Goal: Task Accomplishment & Management: Use online tool/utility

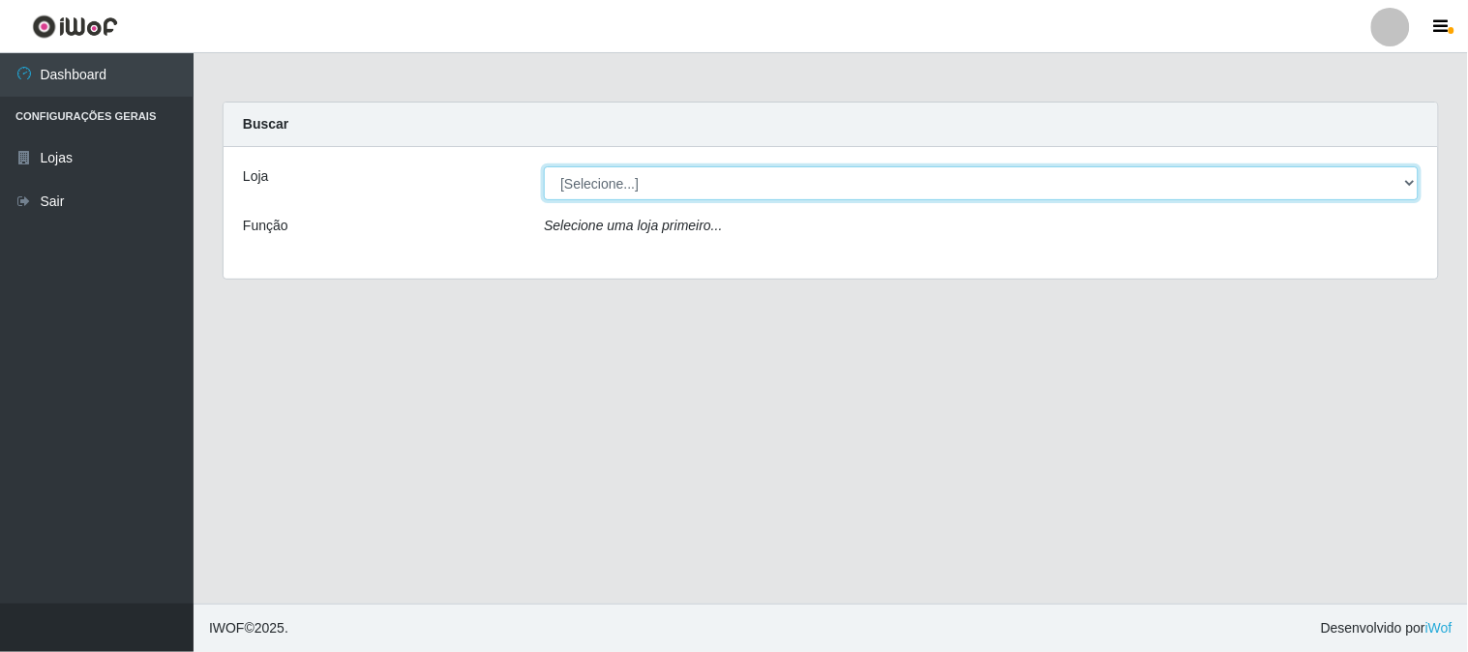
click at [583, 190] on select "[Selecione...] Rede Compras Supermercados - LOJA 1" at bounding box center [981, 183] width 875 height 34
select select "158"
click at [544, 166] on select "[Selecione...] Rede Compras Supermercados - LOJA 1" at bounding box center [981, 183] width 875 height 34
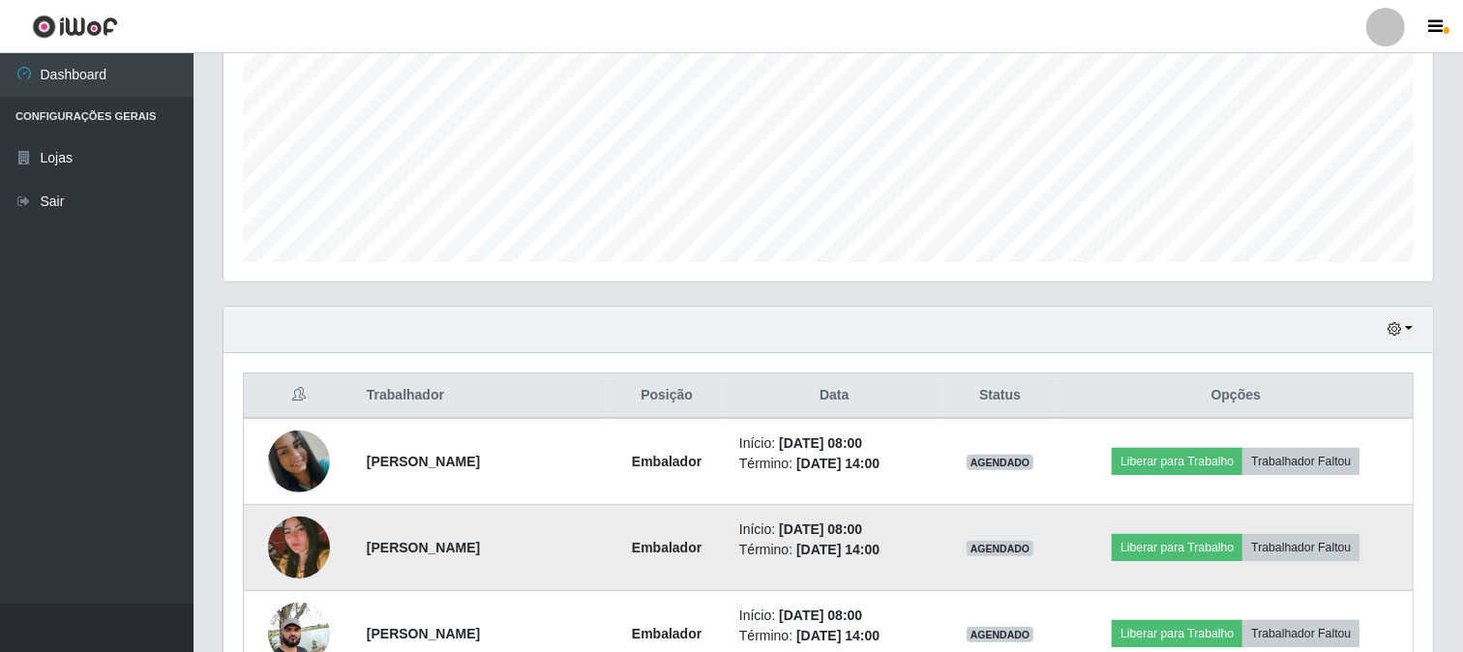
scroll to position [537, 0]
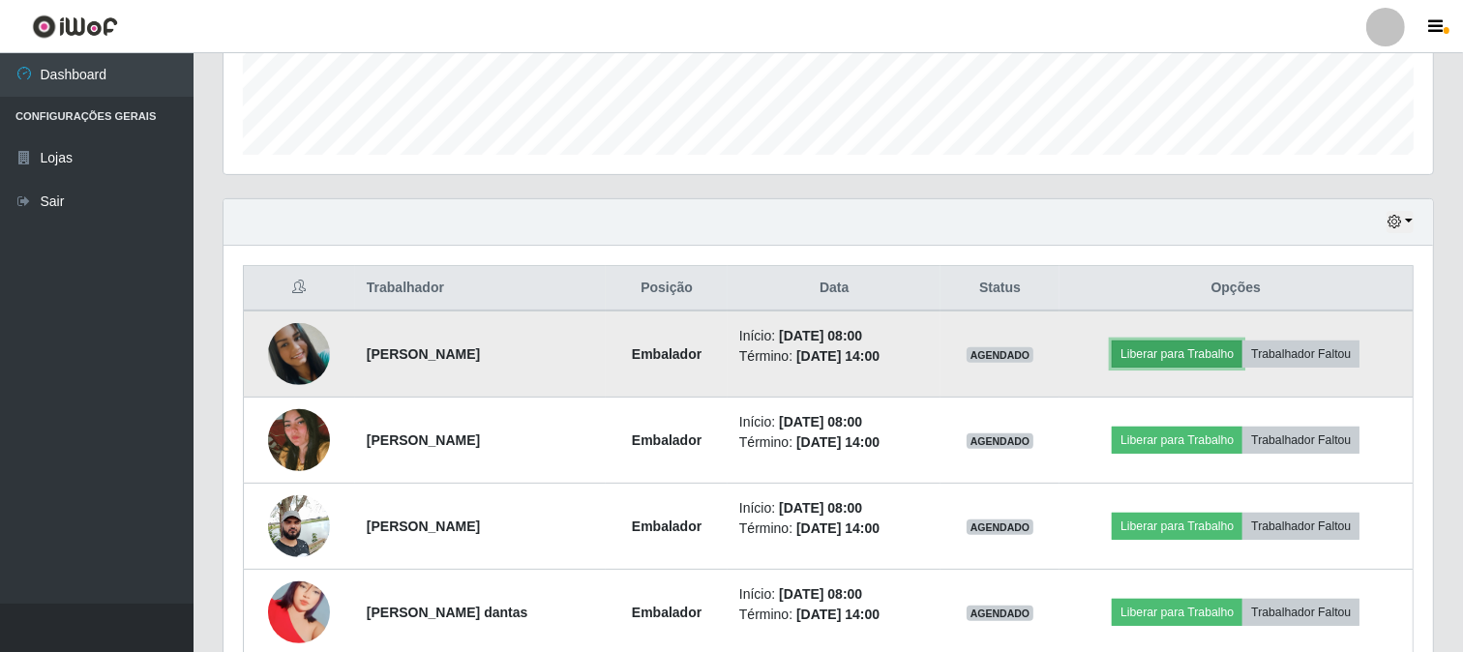
click at [1138, 344] on button "Liberar para Trabalho" at bounding box center [1177, 354] width 131 height 27
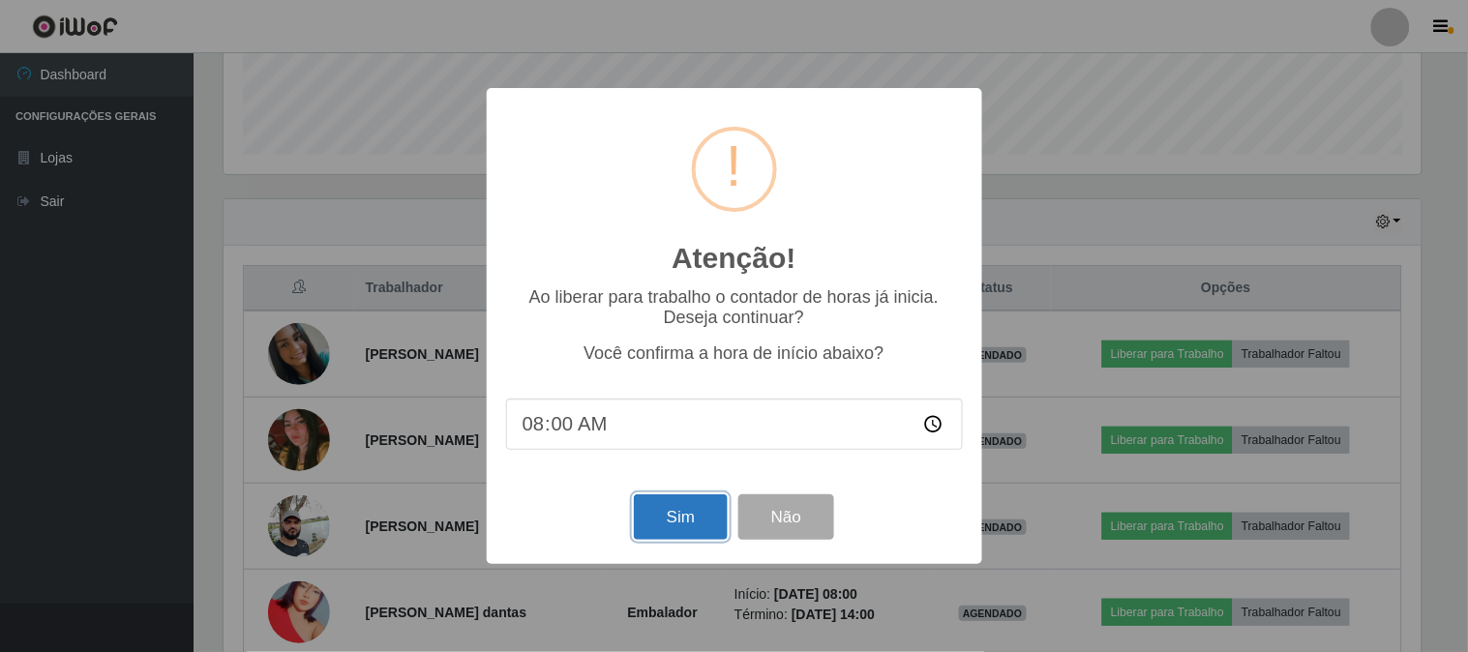
click at [689, 514] on button "Sim" at bounding box center [681, 517] width 94 height 45
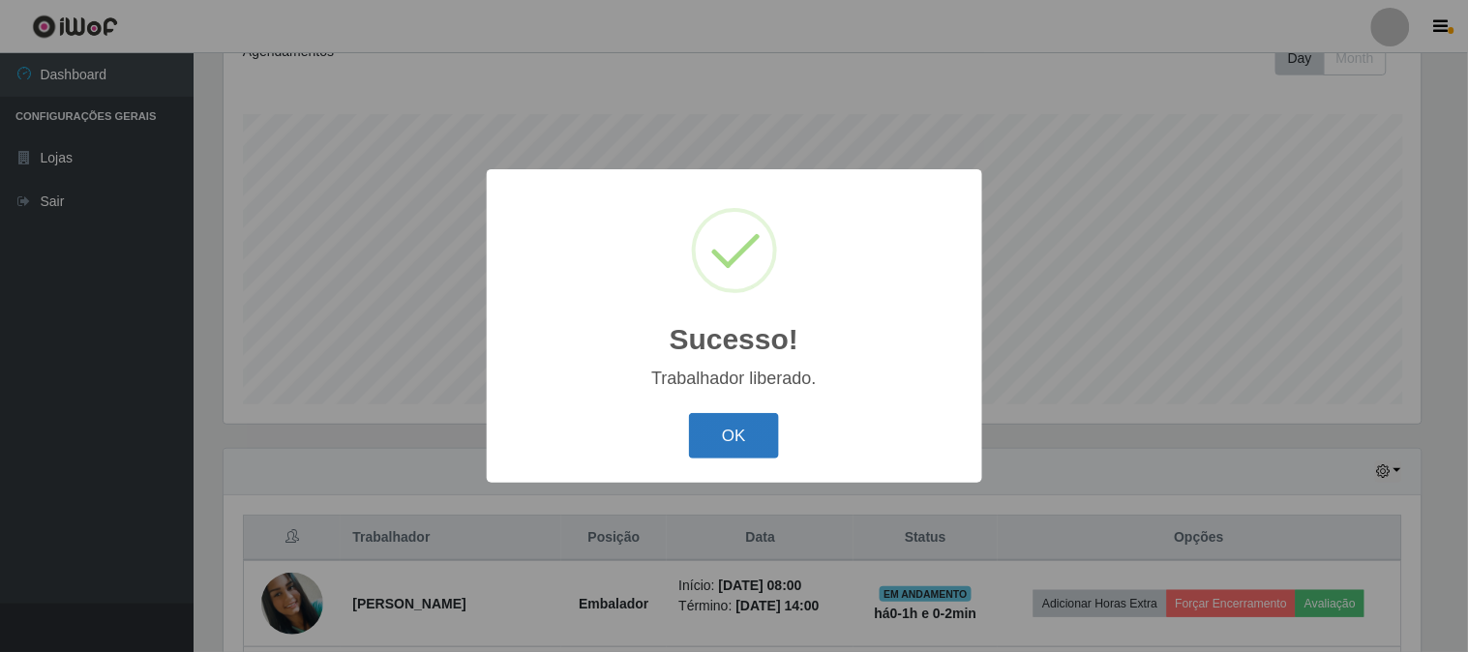
click at [740, 431] on button "OK" at bounding box center [734, 435] width 90 height 45
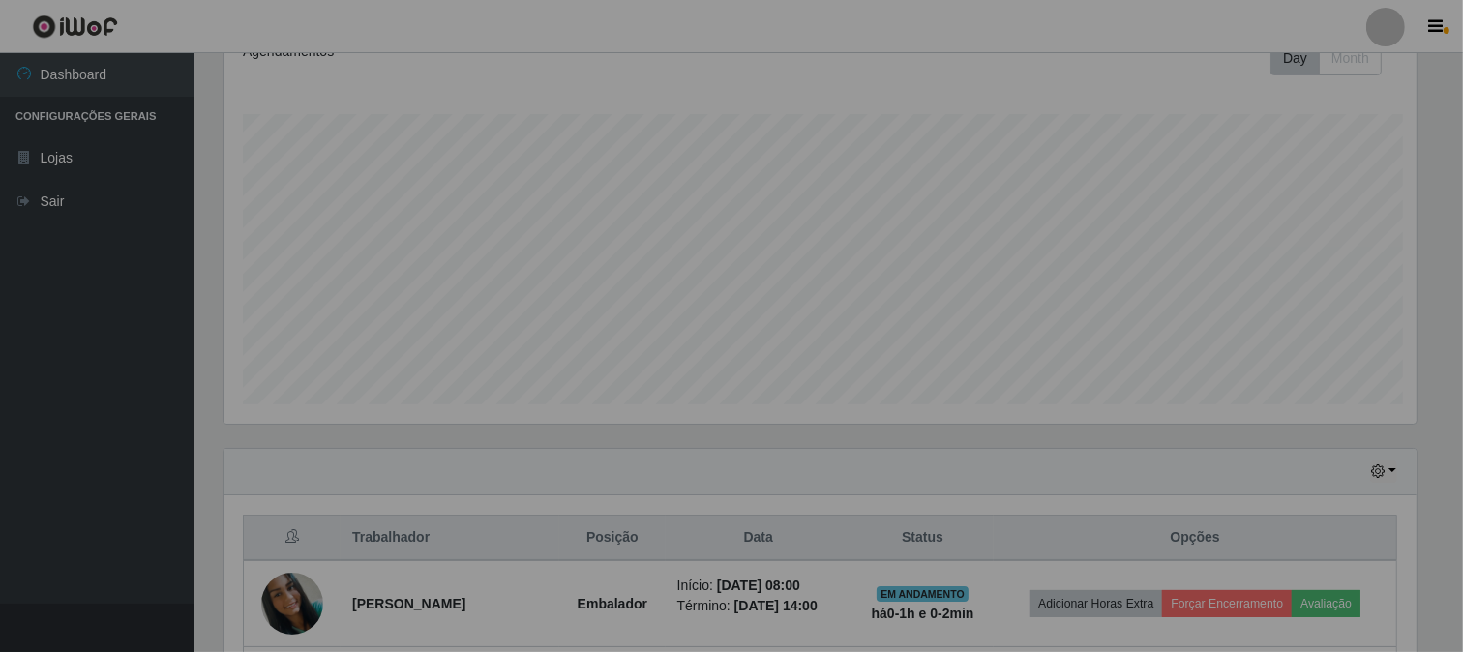
scroll to position [395, 0]
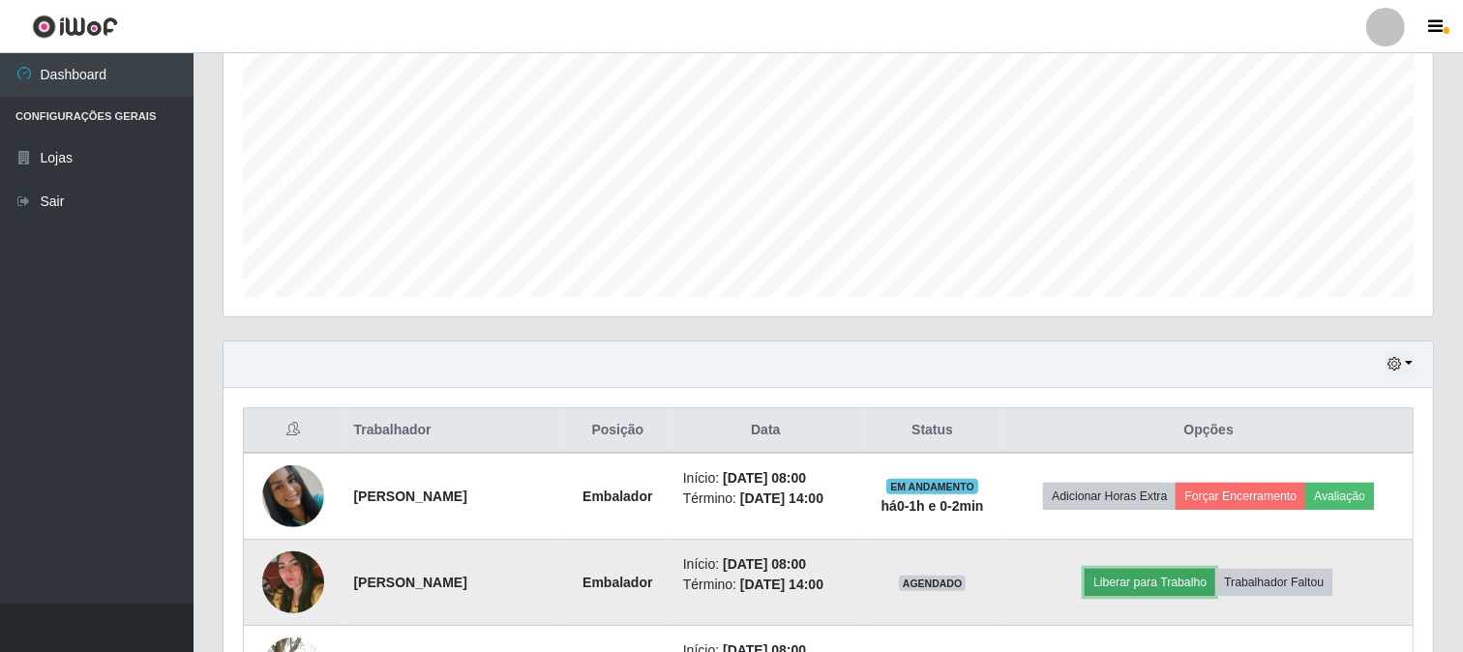
click at [1128, 579] on button "Liberar para Trabalho" at bounding box center [1150, 582] width 131 height 27
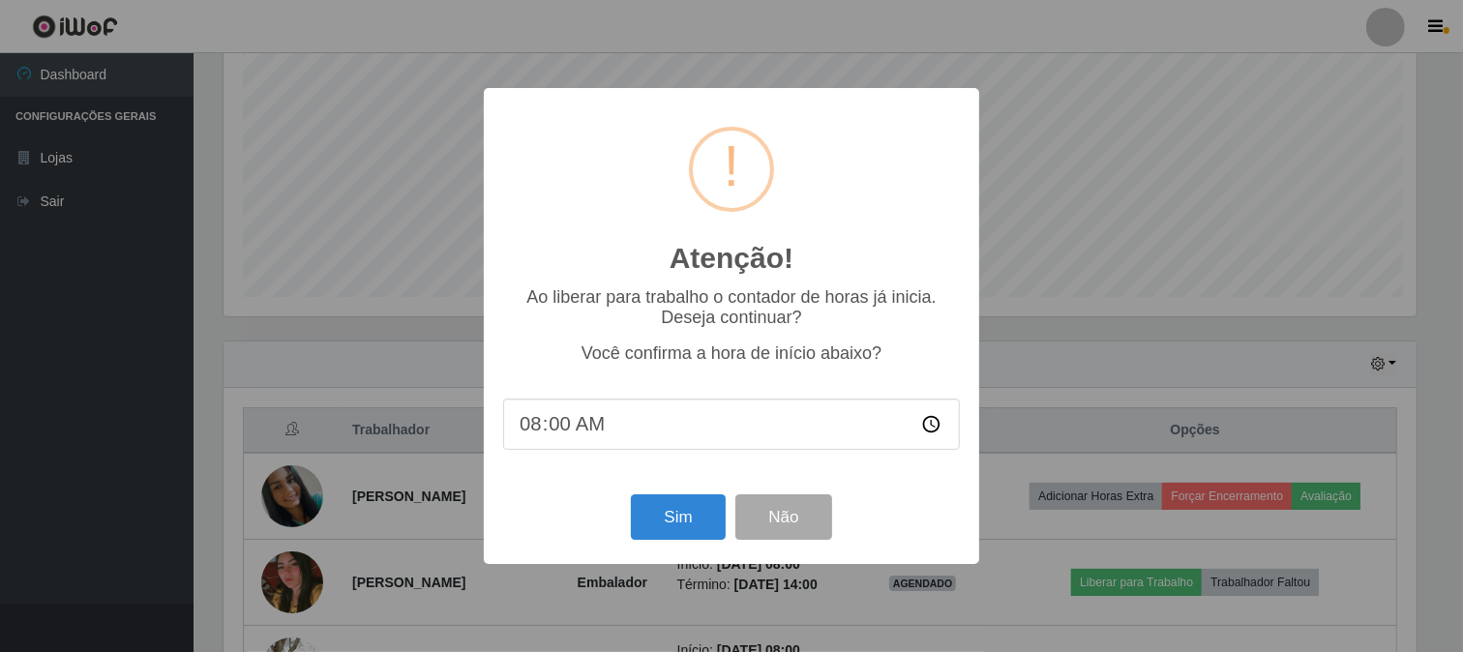
scroll to position [401, 1197]
click at [697, 507] on button "Sim" at bounding box center [681, 517] width 94 height 45
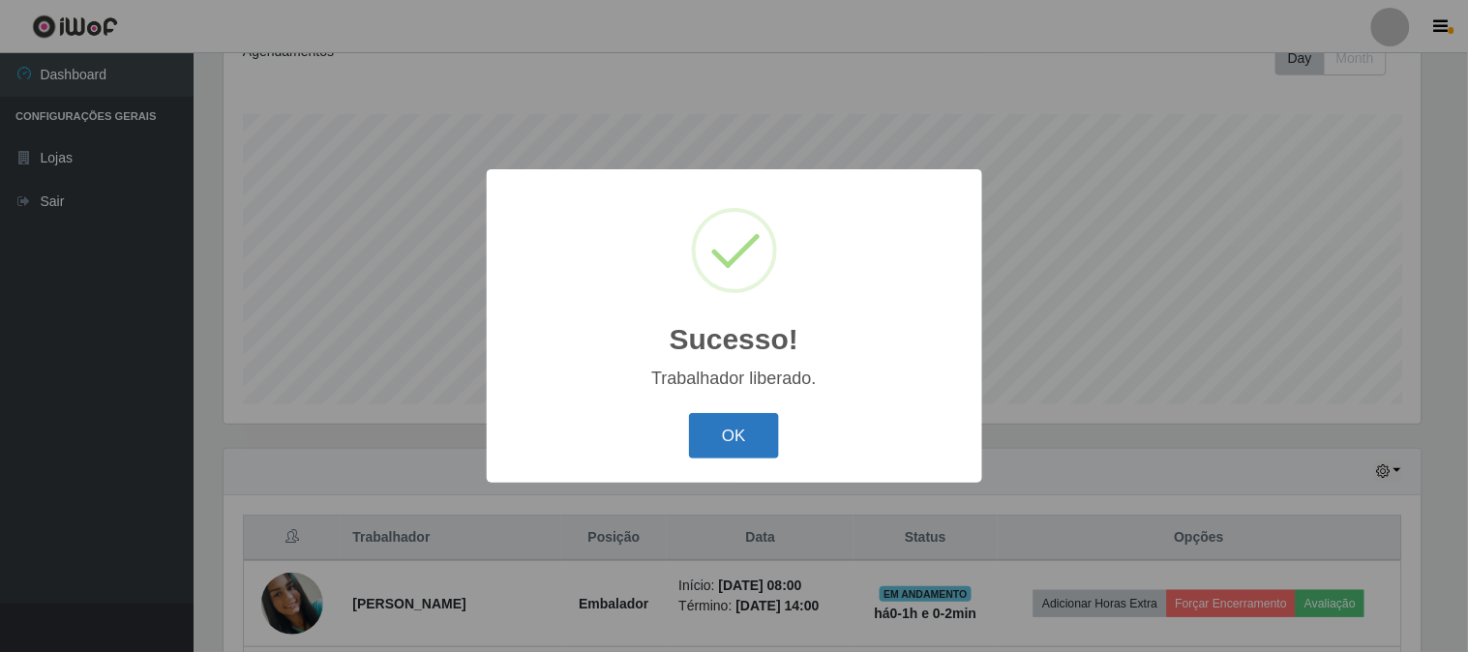
click at [752, 432] on button "OK" at bounding box center [734, 435] width 90 height 45
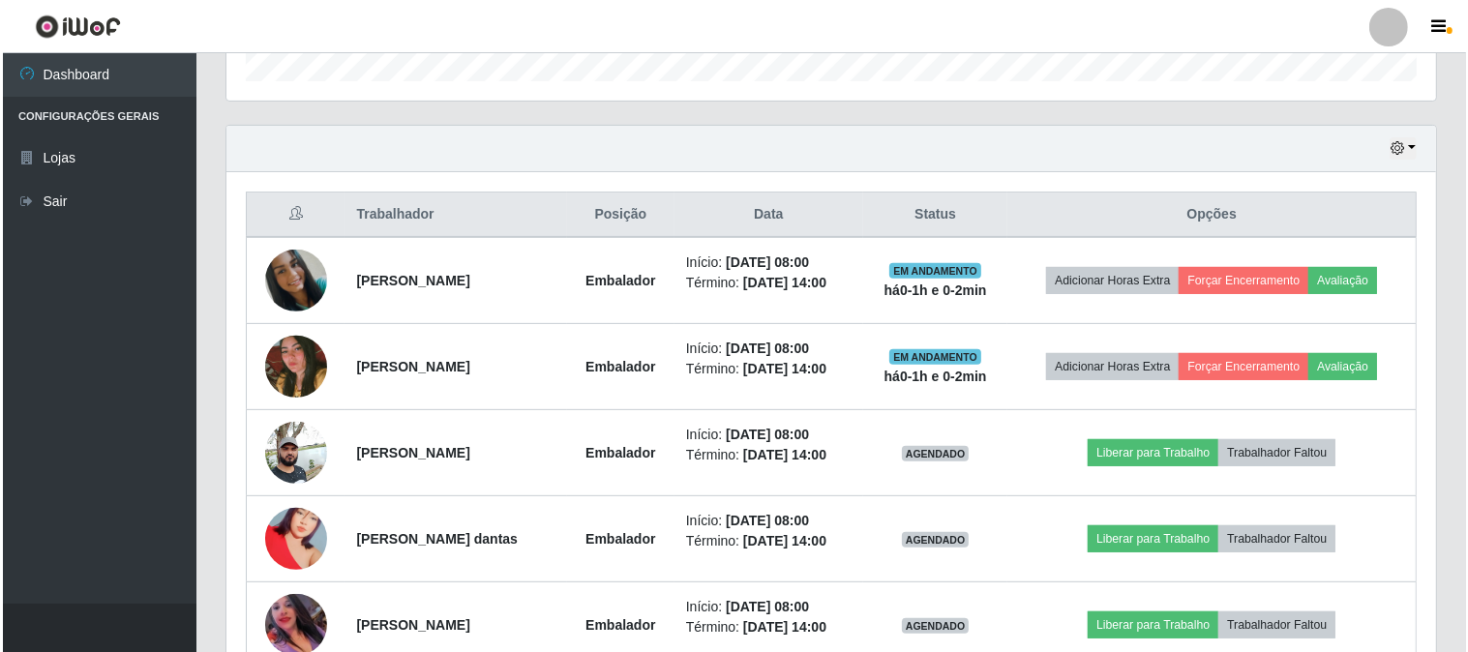
scroll to position [718, 0]
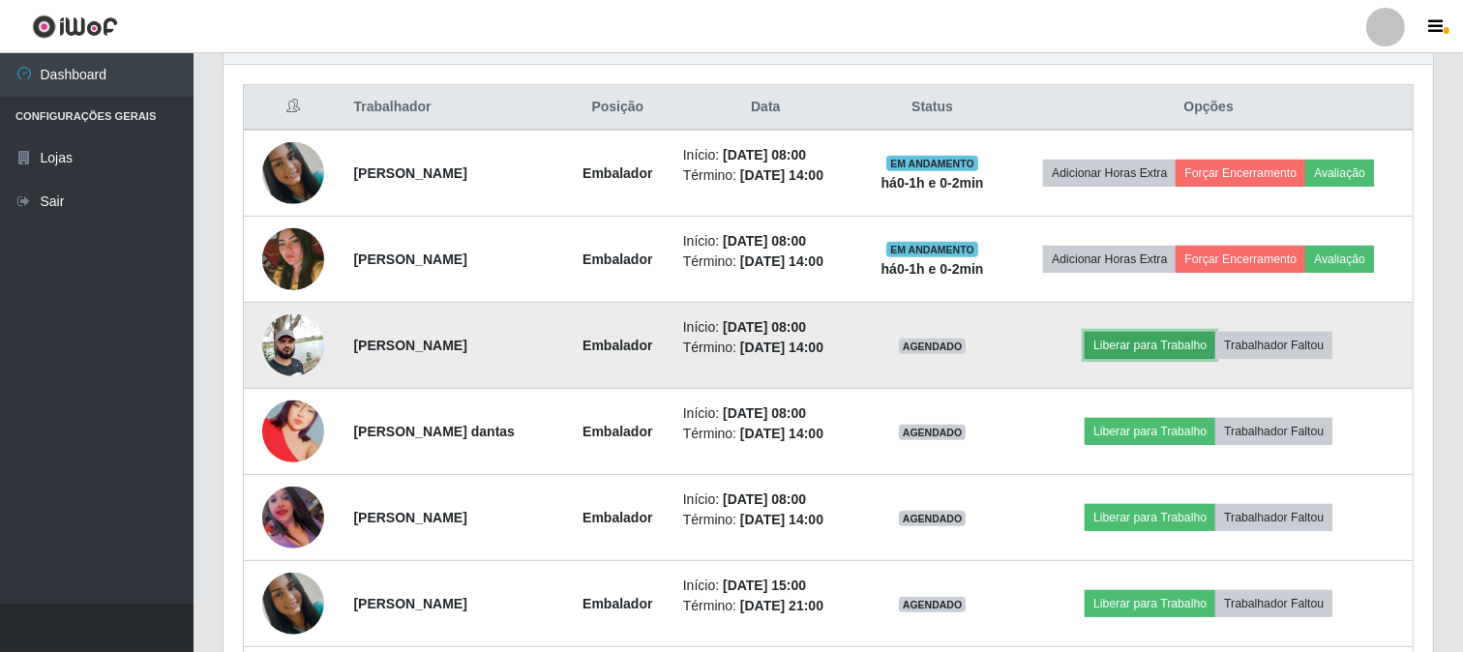
click at [1152, 351] on button "Liberar para Trabalho" at bounding box center [1150, 345] width 131 height 27
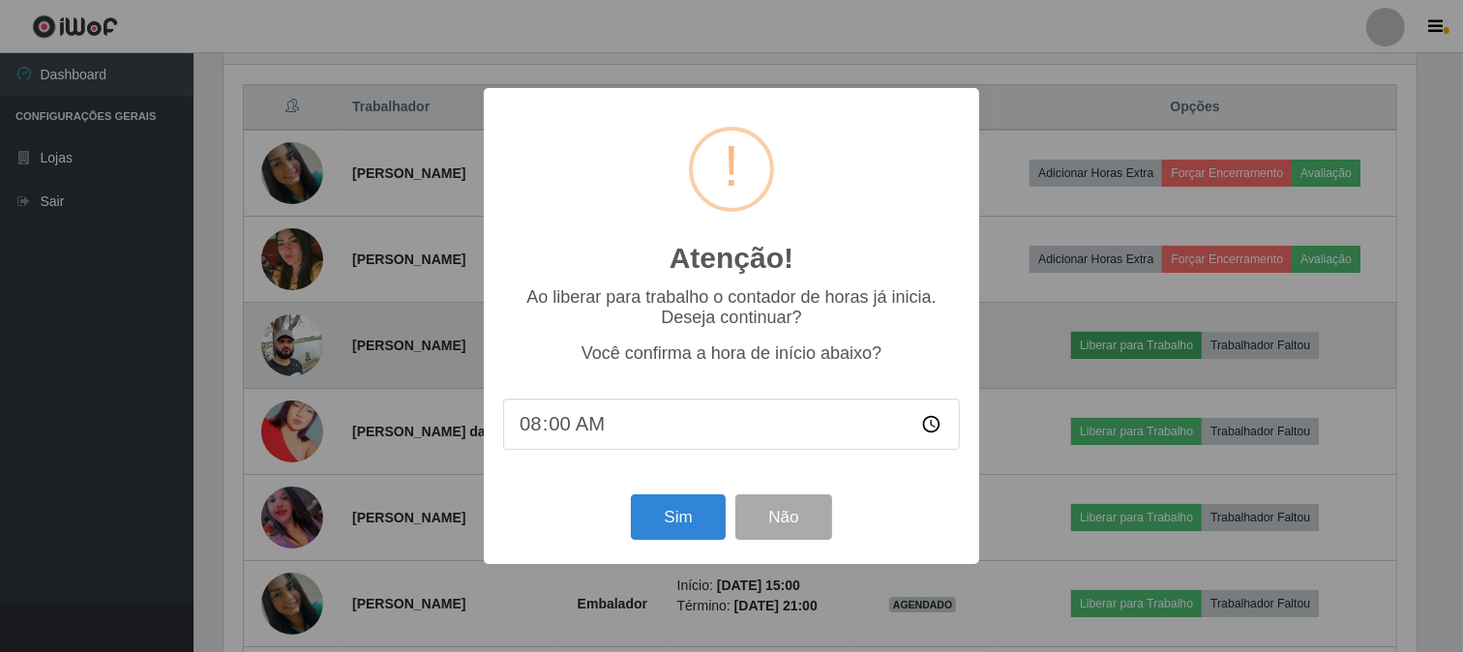
scroll to position [401, 1197]
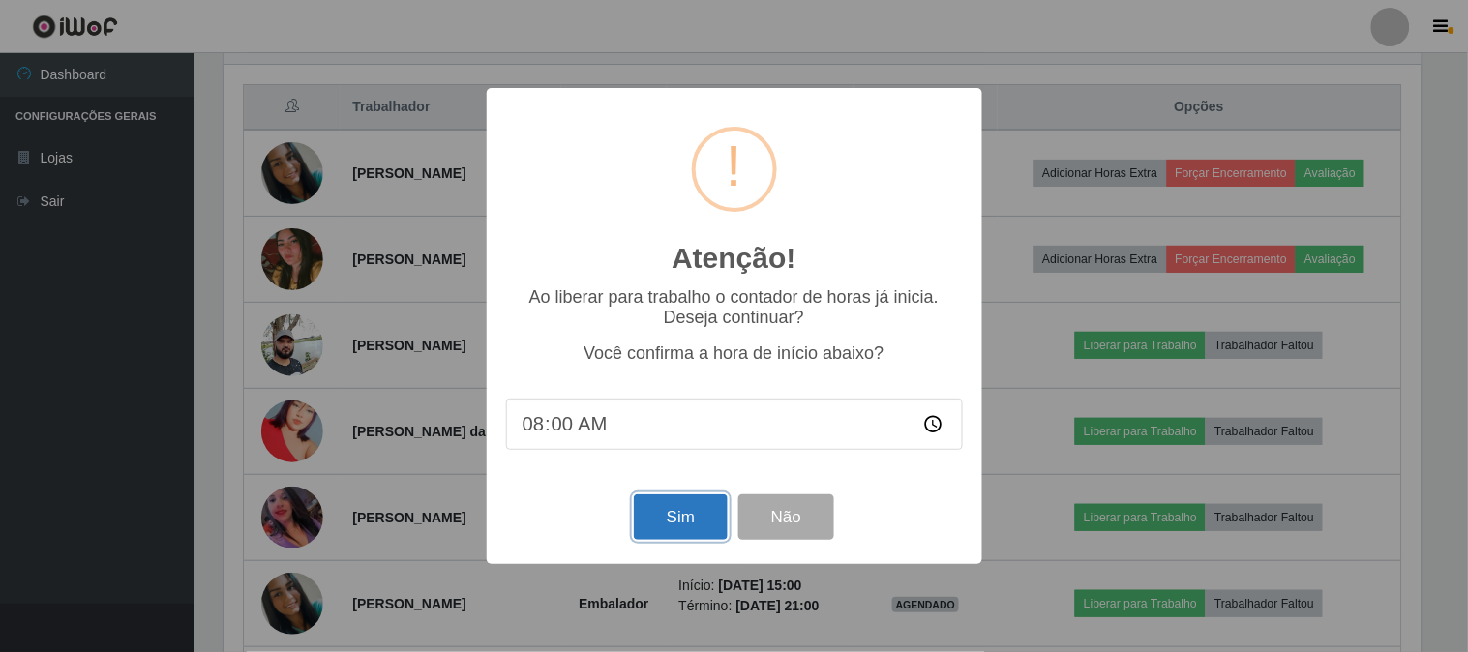
click at [672, 515] on button "Sim" at bounding box center [681, 517] width 94 height 45
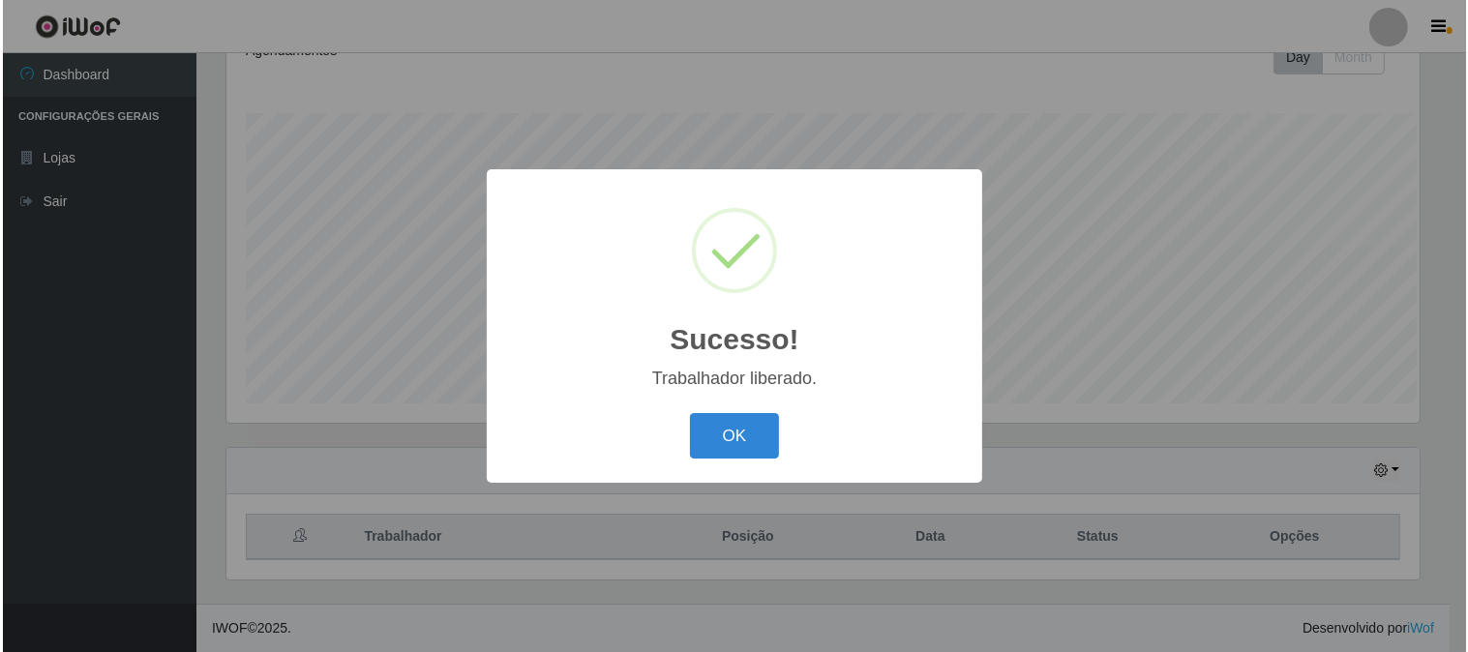
scroll to position [0, 0]
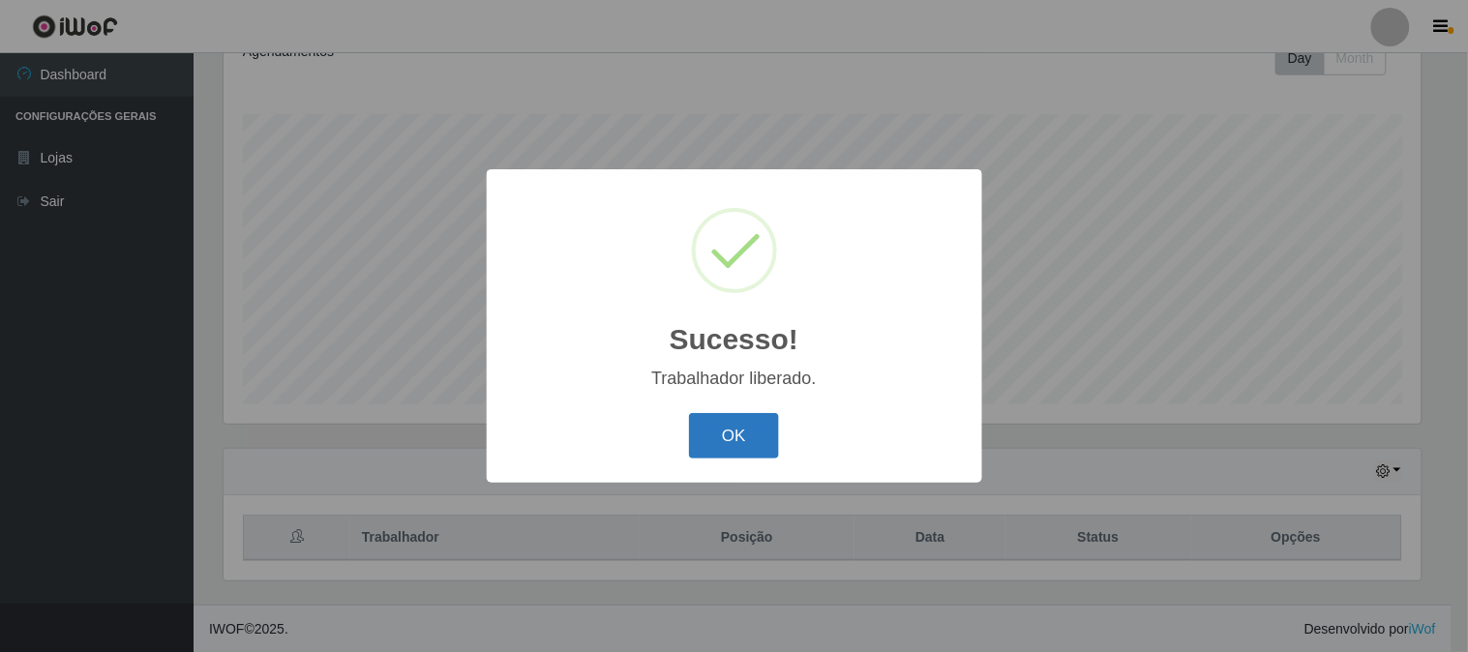
click at [709, 431] on button "OK" at bounding box center [734, 435] width 90 height 45
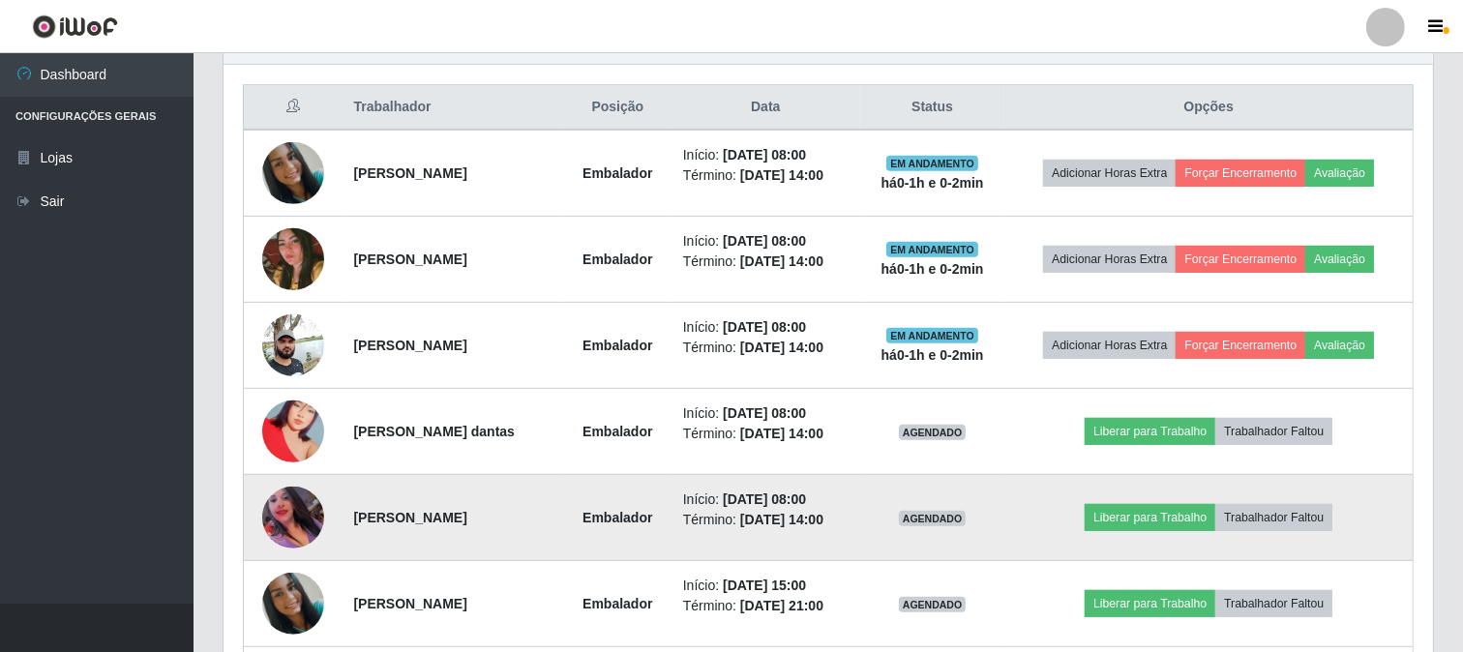
click at [285, 509] on img at bounding box center [293, 518] width 62 height 62
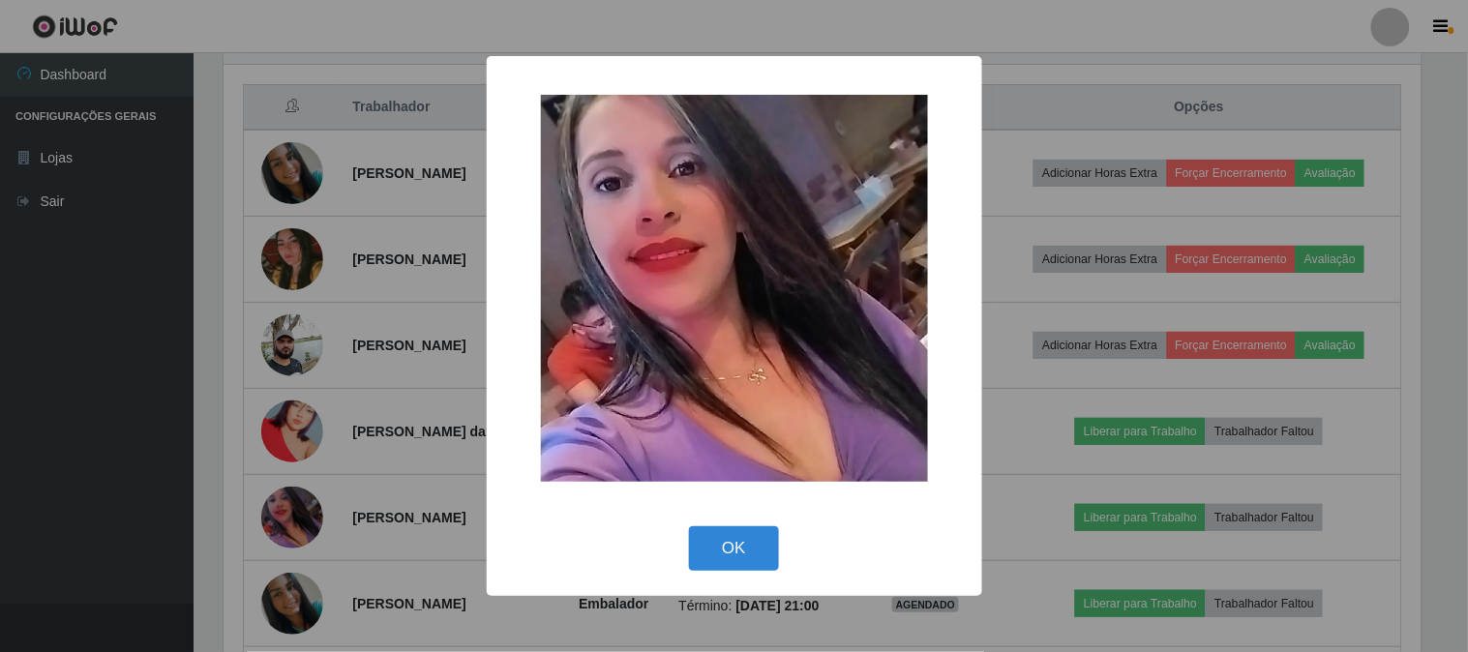
click at [368, 480] on div "× OK Cancel" at bounding box center [734, 326] width 1468 height 652
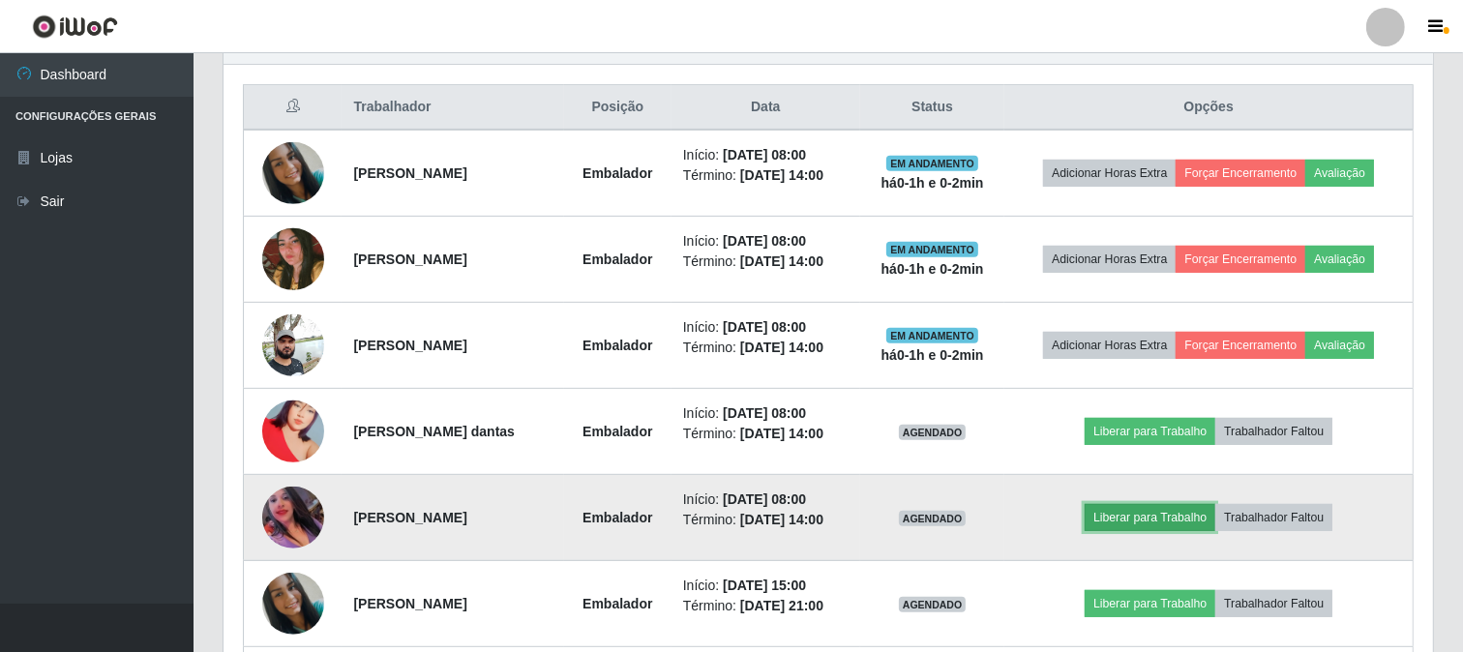
click at [1155, 515] on button "Liberar para Trabalho" at bounding box center [1150, 517] width 131 height 27
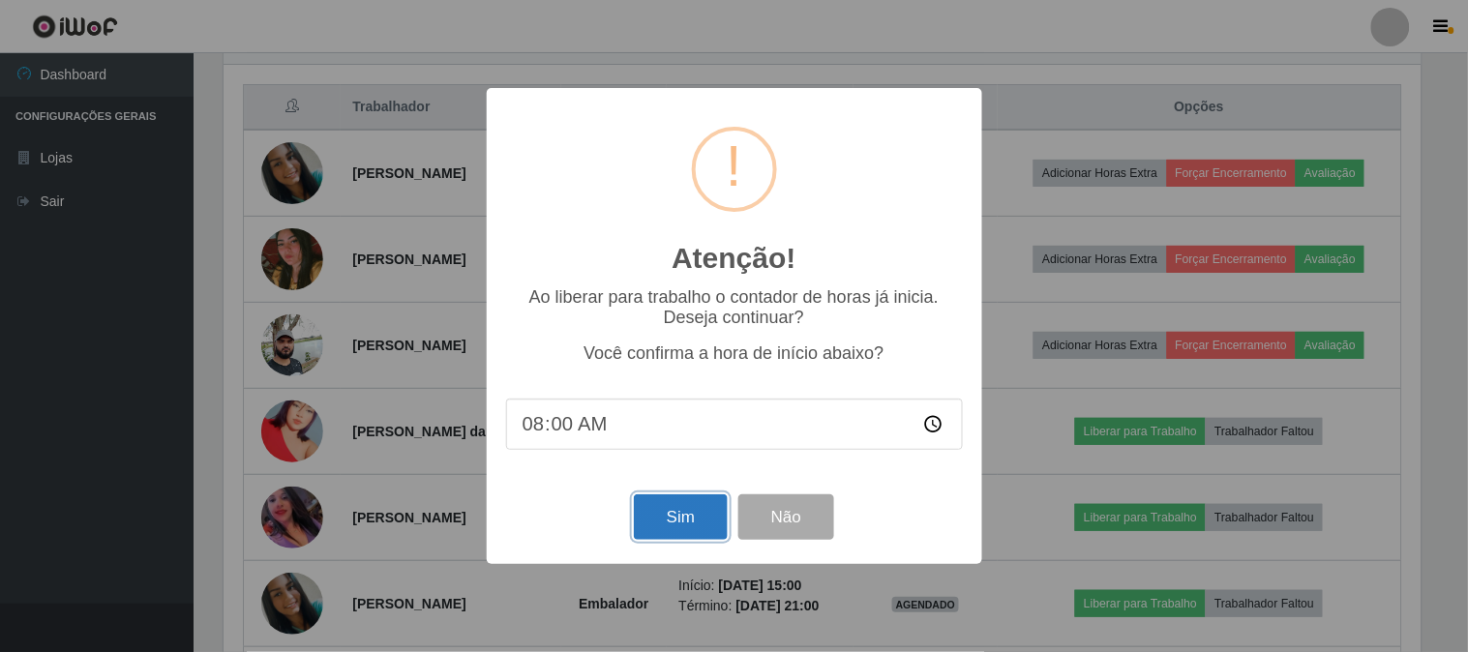
click at [665, 516] on button "Sim" at bounding box center [681, 517] width 94 height 45
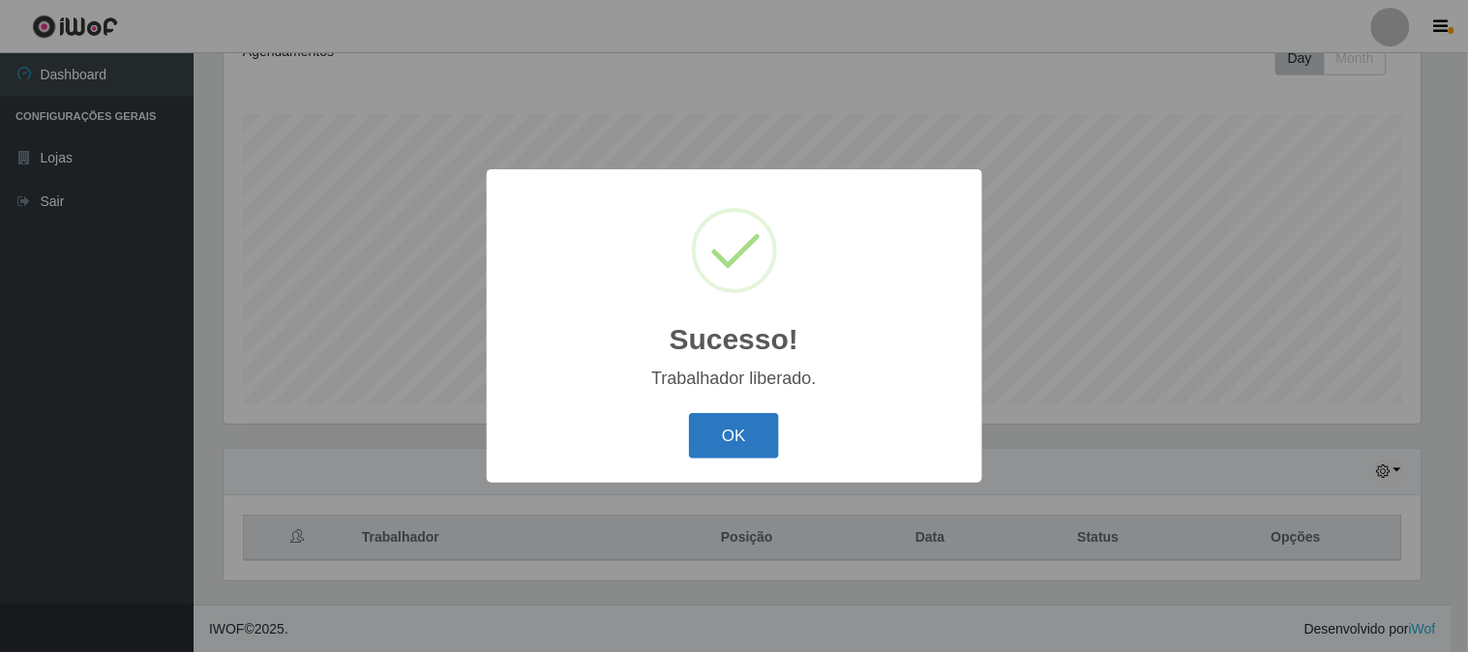
click at [748, 430] on button "OK" at bounding box center [734, 435] width 90 height 45
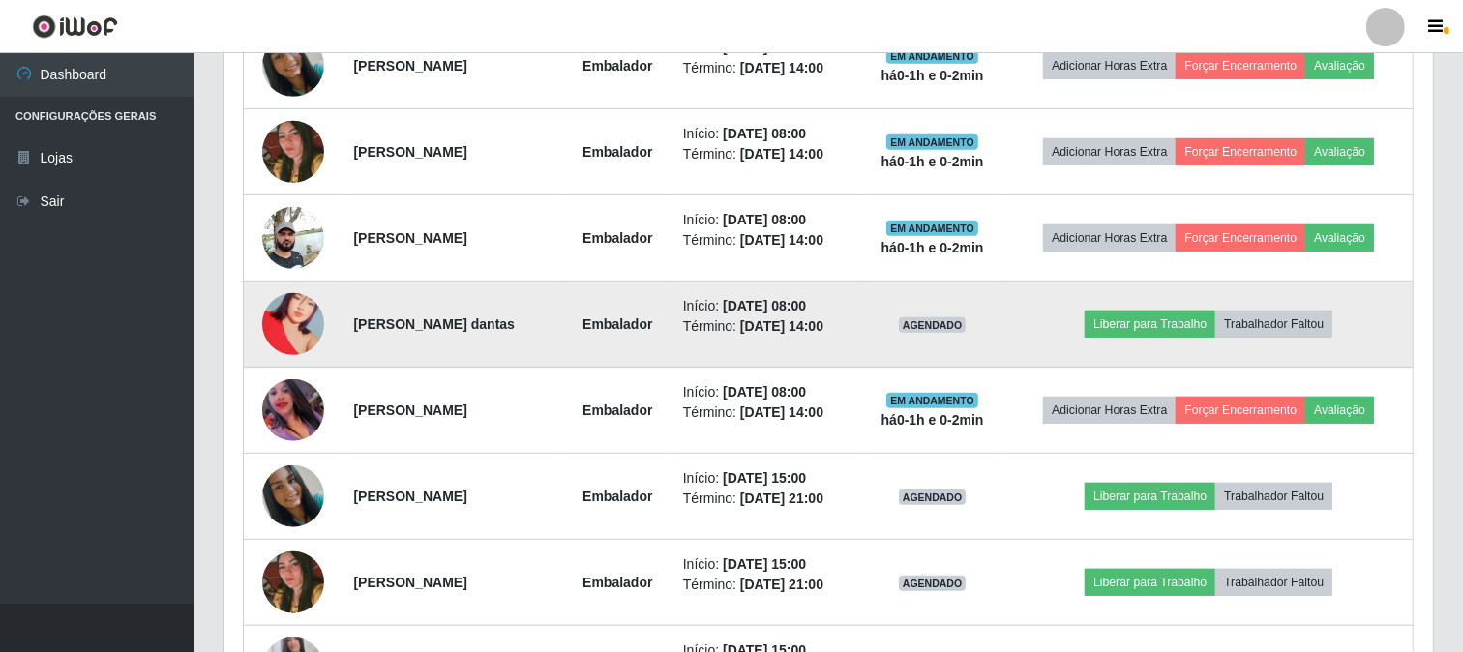
click at [293, 334] on img at bounding box center [293, 324] width 62 height 110
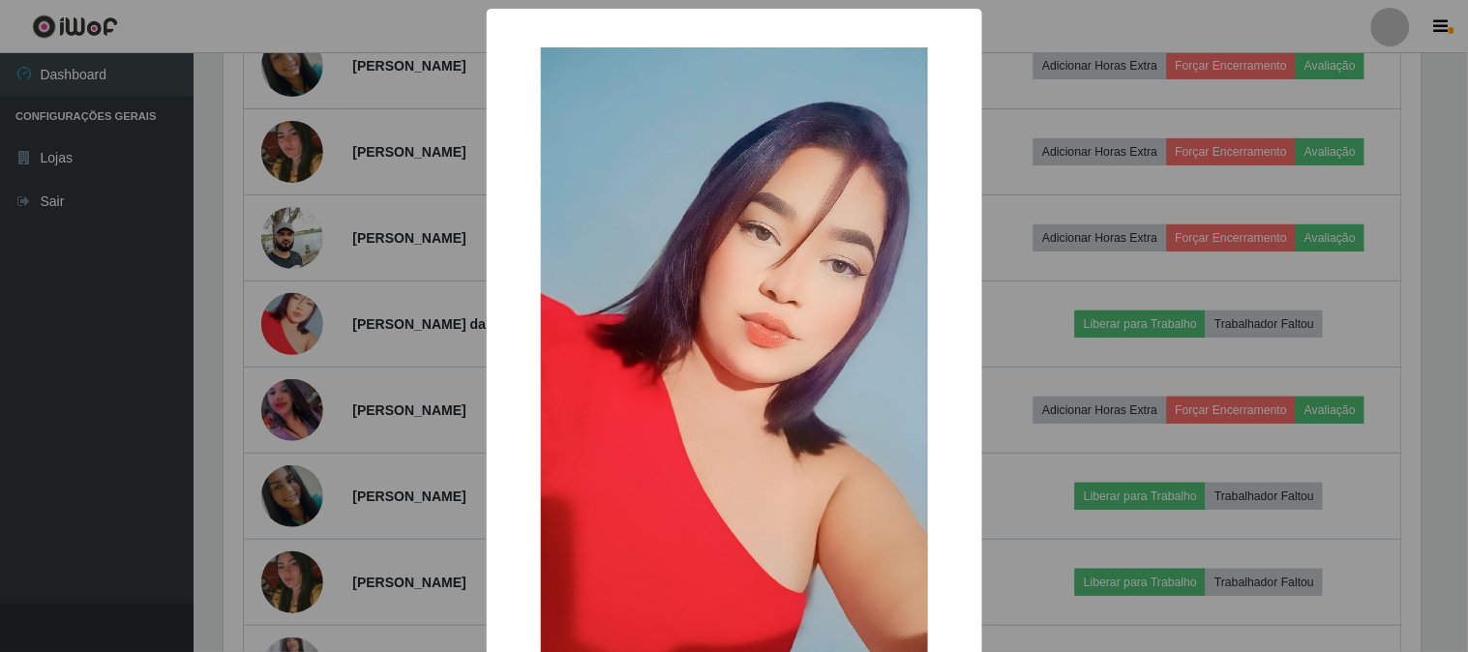
click at [397, 339] on div "× OK Cancel" at bounding box center [734, 326] width 1468 height 652
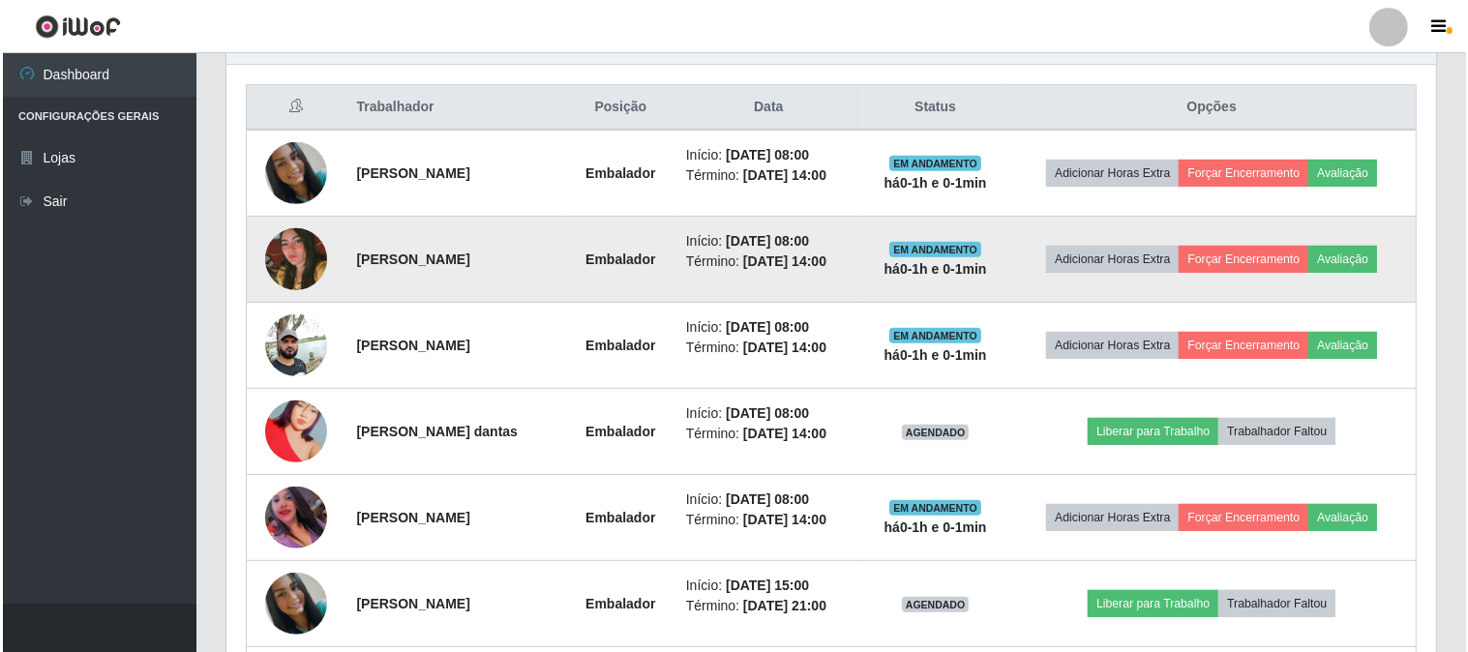
scroll to position [826, 0]
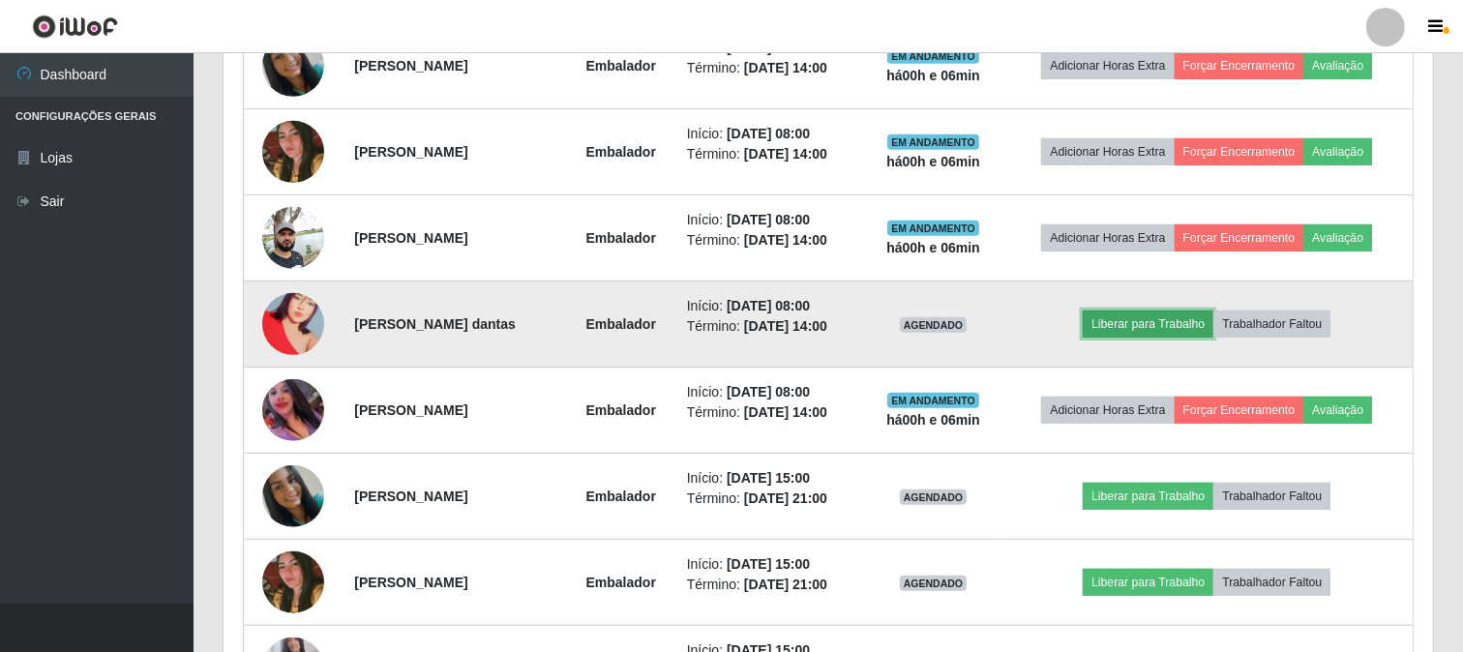
click at [1135, 316] on button "Liberar para Trabalho" at bounding box center [1148, 324] width 131 height 27
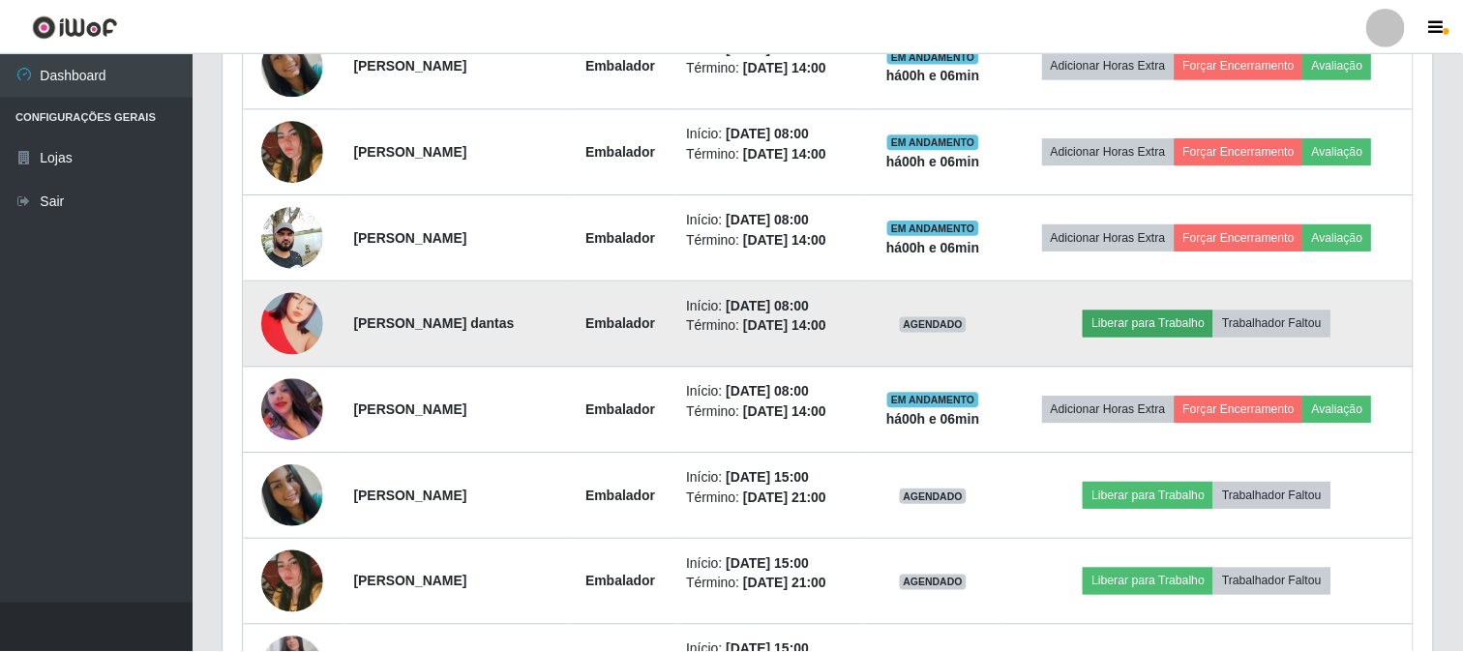
scroll to position [401, 1197]
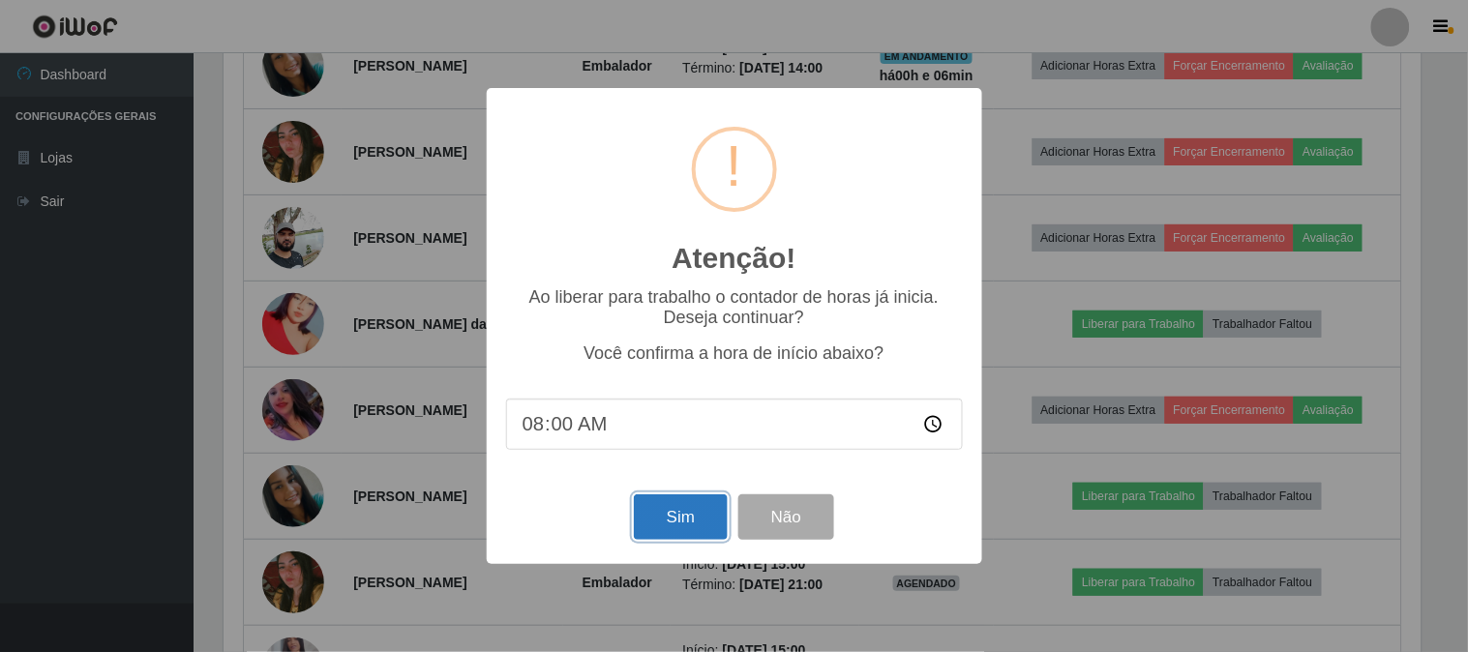
click at [664, 521] on button "Sim" at bounding box center [681, 517] width 94 height 45
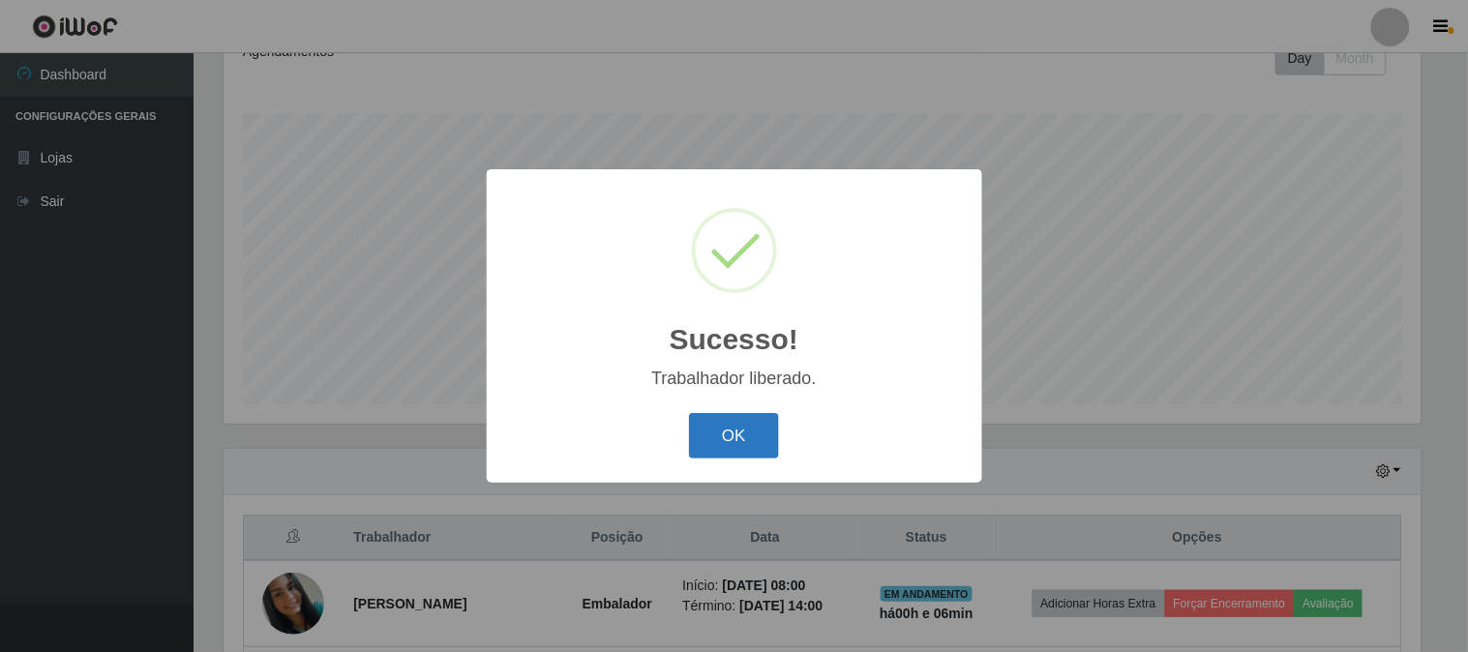
click at [721, 438] on button "OK" at bounding box center [734, 435] width 90 height 45
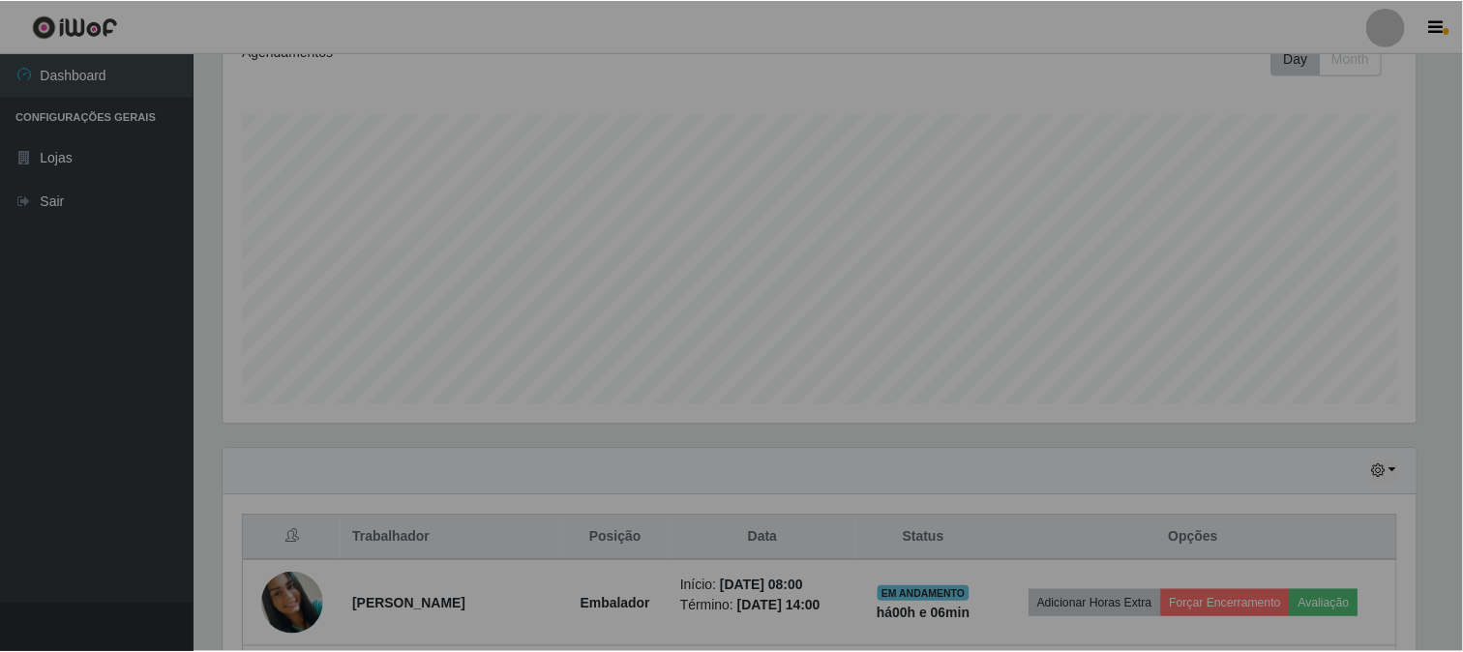
scroll to position [401, 1210]
